Goal: Information Seeking & Learning: Check status

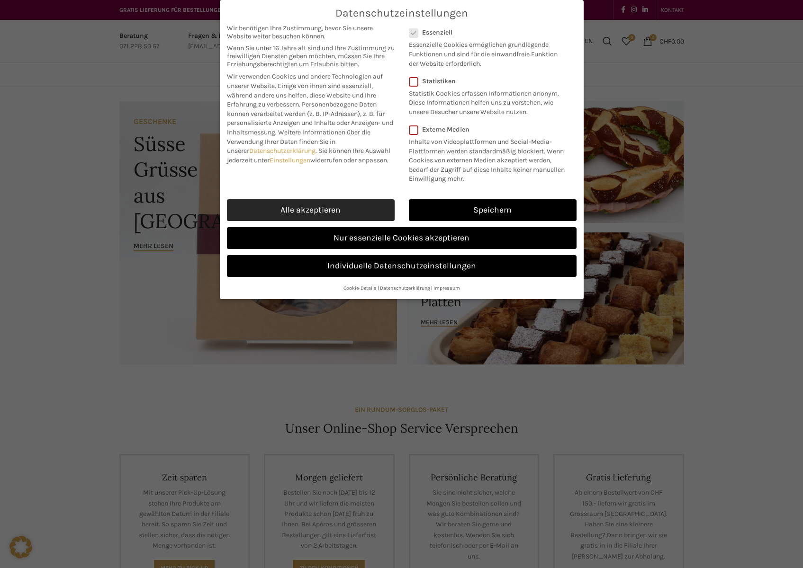
click at [362, 210] on link "Alle akzeptieren" at bounding box center [311, 210] width 168 height 22
checkbox input "true"
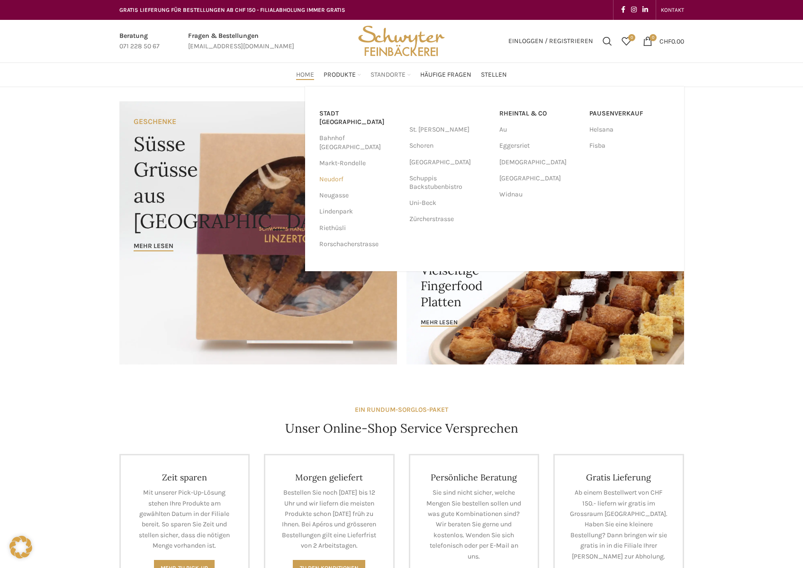
click at [333, 171] on link "Neudorf" at bounding box center [359, 179] width 81 height 16
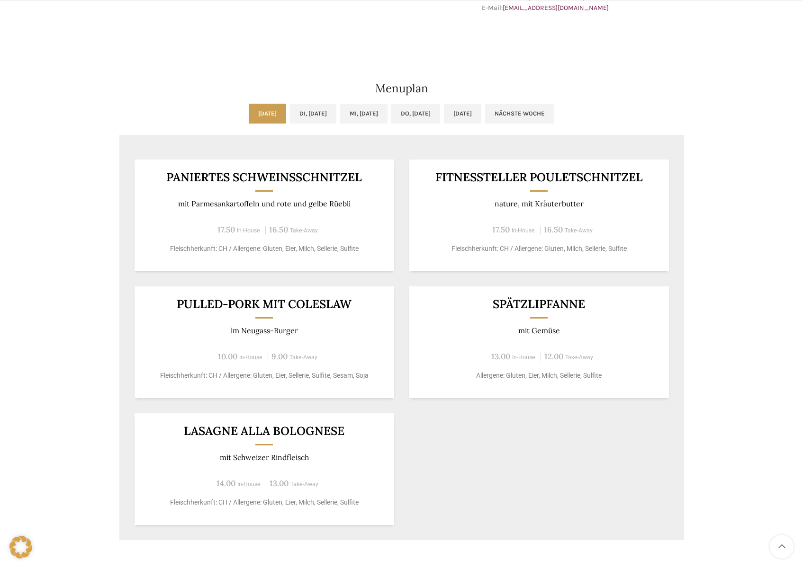
scroll to position [426, 0]
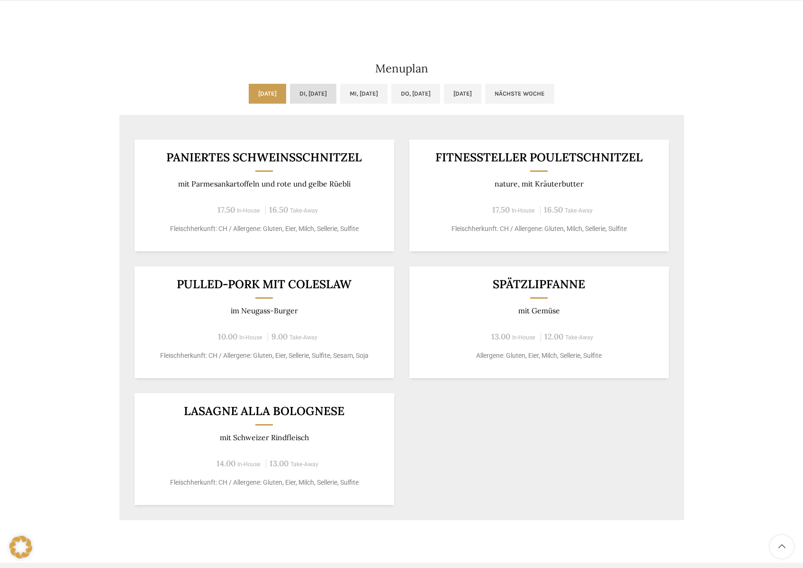
click at [290, 92] on link "Di, 26.08.2025" at bounding box center [313, 94] width 46 height 20
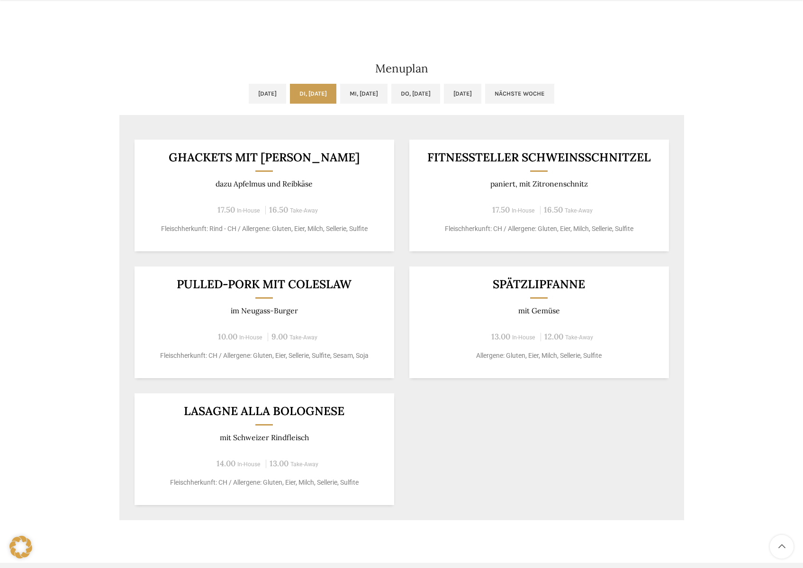
click at [225, 81] on div "Mo, 25.08.2025 Di, 26.08.2025 Mi, 27.08.2025 Do, 28.08.2025 Fr, 29.08.2025 Näch…" at bounding box center [402, 302] width 574 height 446
click at [249, 94] on link "Mo, 25.08.2025" at bounding box center [267, 94] width 37 height 20
